Goal: Information Seeking & Learning: Learn about a topic

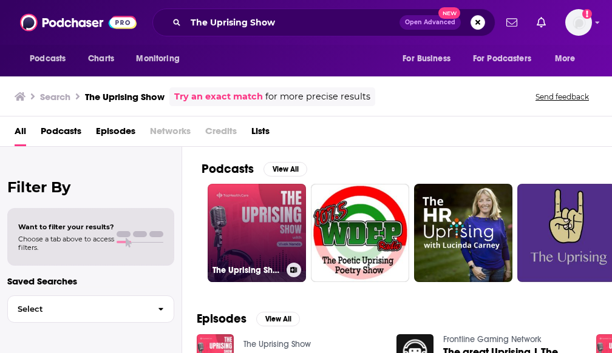
scroll to position [38, 0]
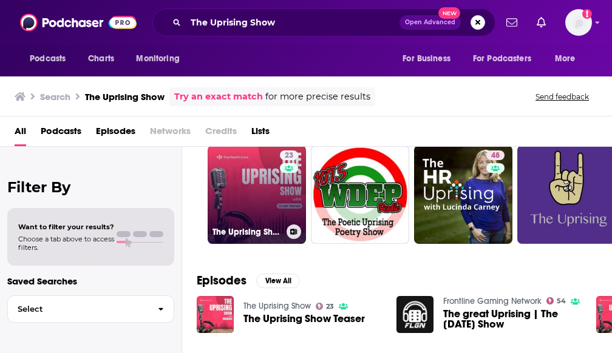
click at [244, 181] on link "23 The Uprising Show" at bounding box center [257, 195] width 98 height 98
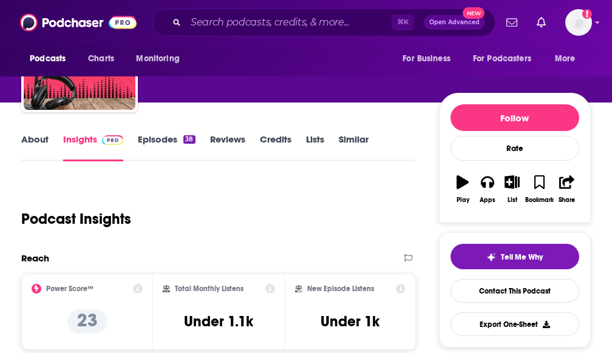
scroll to position [76, 0]
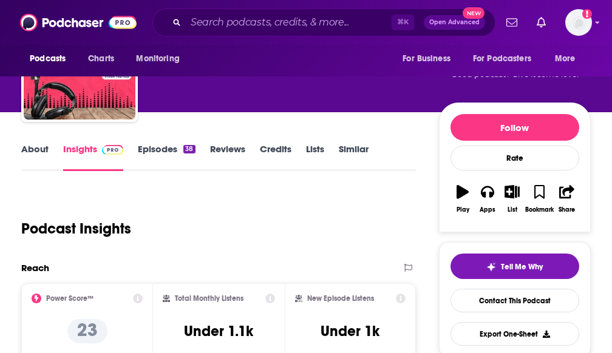
click at [171, 152] on link "Episodes 38" at bounding box center [166, 157] width 57 height 28
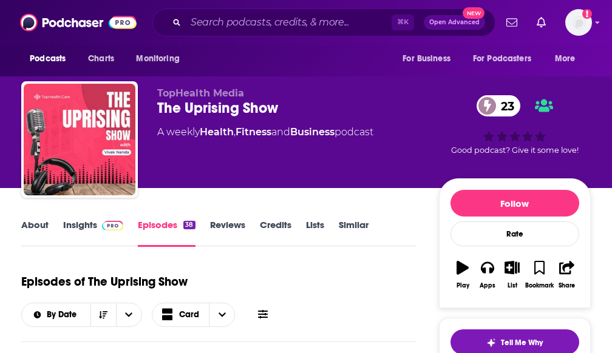
click at [25, 229] on link "About" at bounding box center [34, 233] width 27 height 28
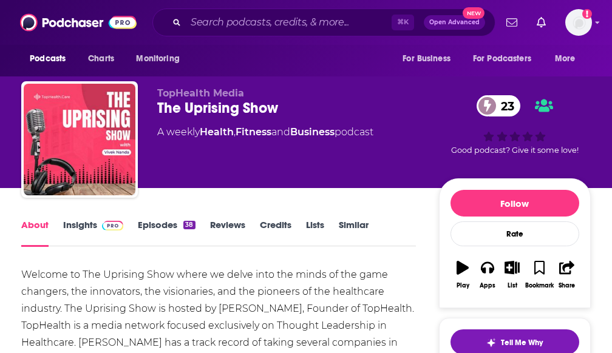
click at [67, 224] on link "Insights" at bounding box center [93, 233] width 60 height 28
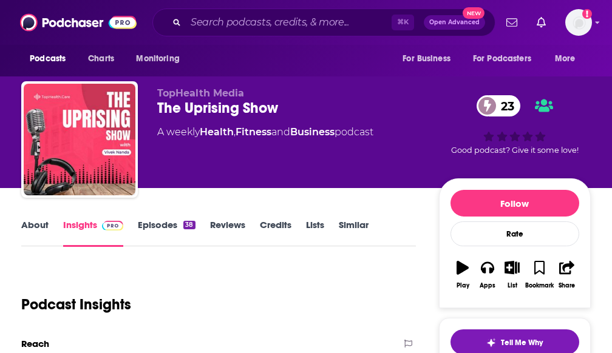
click at [46, 229] on link "About" at bounding box center [34, 233] width 27 height 28
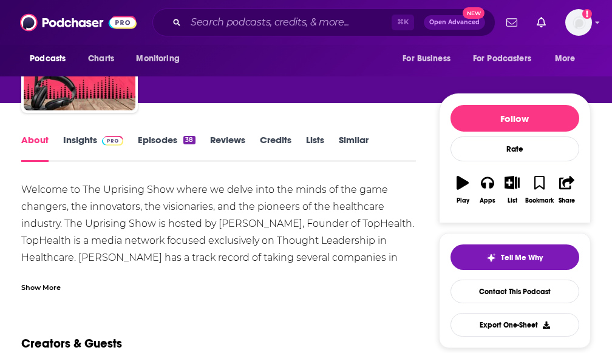
scroll to position [84, 0]
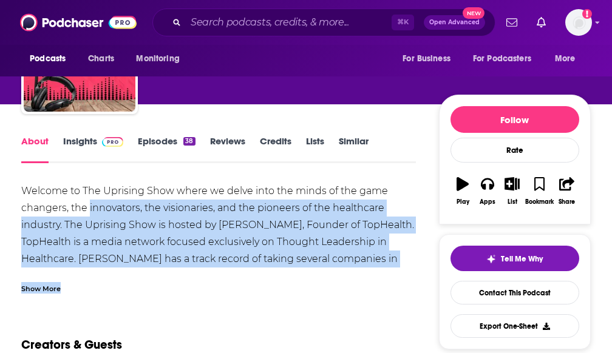
drag, startPoint x: 90, startPoint y: 203, endPoint x: 300, endPoint y: 296, distance: 229.6
click at [150, 230] on div "Welcome to The Uprising Show where we delve into the minds of the game changers…" at bounding box center [218, 276] width 394 height 187
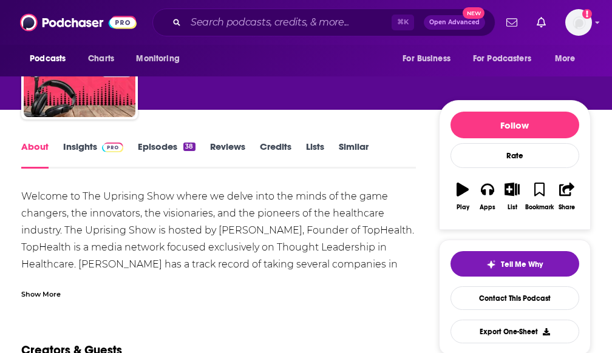
scroll to position [76, 0]
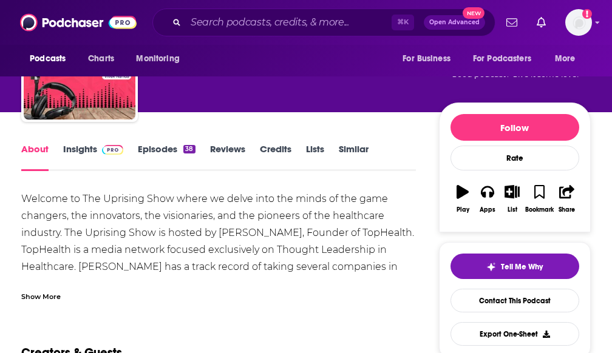
click at [48, 297] on div "Show More" at bounding box center [40, 296] width 39 height 12
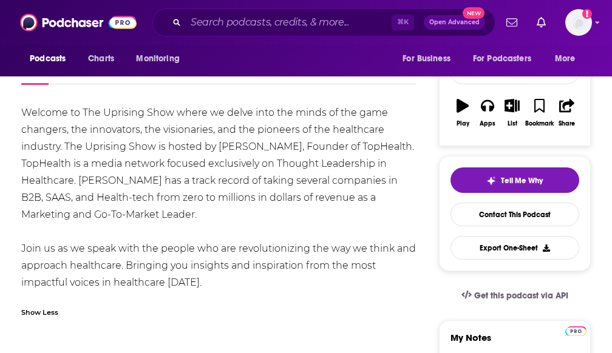
scroll to position [0, 0]
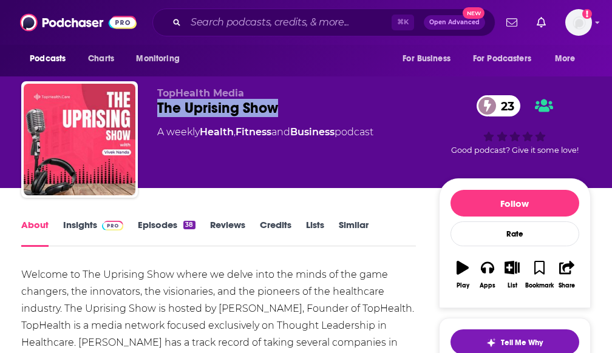
drag, startPoint x: 278, startPoint y: 110, endPoint x: 158, endPoint y: 109, distance: 119.5
click at [158, 109] on div "The Uprising Show 23" at bounding box center [298, 108] width 282 height 18
copy h1 "The Uprising Show"
click at [104, 225] on img at bounding box center [112, 226] width 21 height 10
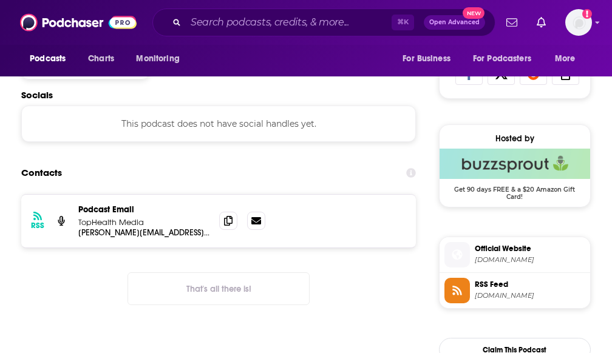
scroll to position [822, 0]
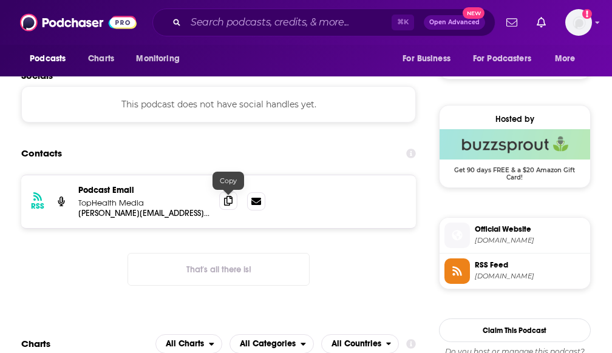
click at [231, 205] on icon at bounding box center [228, 201] width 8 height 10
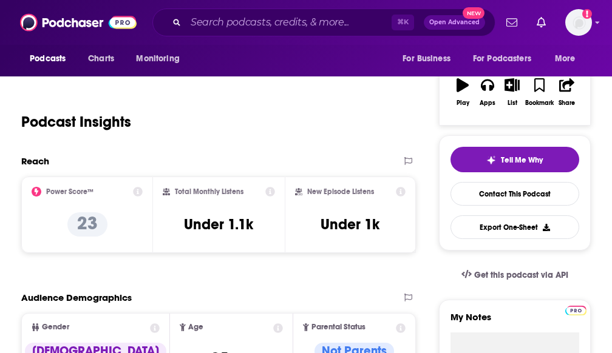
scroll to position [0, 0]
